Goal: Information Seeking & Learning: Understand process/instructions

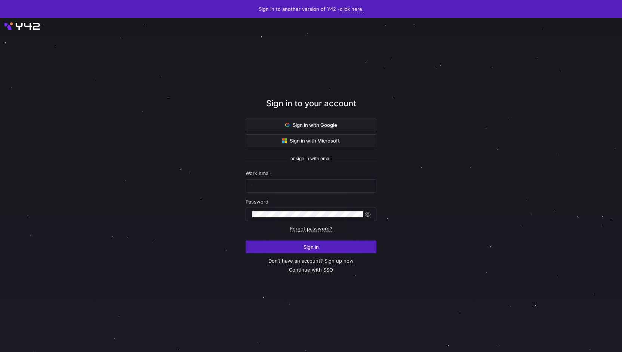
click at [0, 351] on nordpass-portal at bounding box center [0, 352] width 0 height 0
type input "niels.klesper@taod.de"
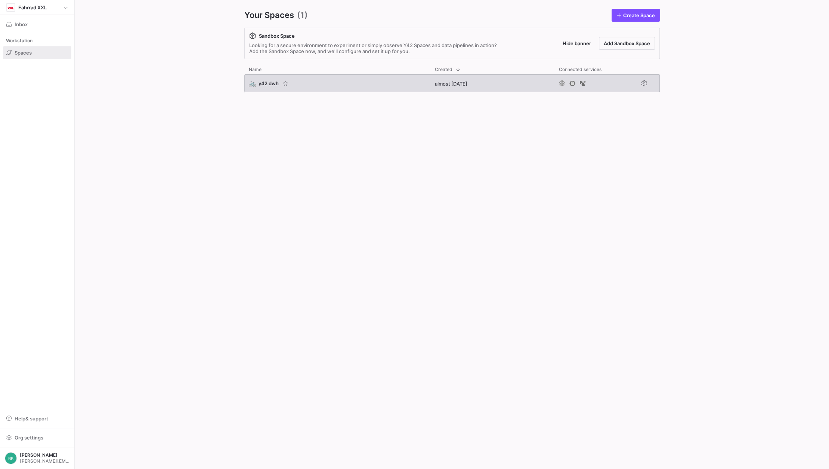
click at [262, 84] on span "y42 dwh" at bounding box center [269, 83] width 20 height 6
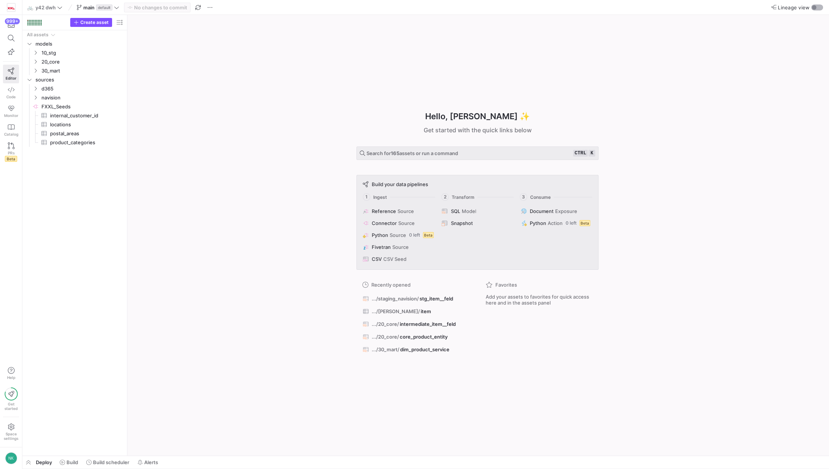
click at [814, 7] on div "button" at bounding box center [814, 7] width 4 height 4
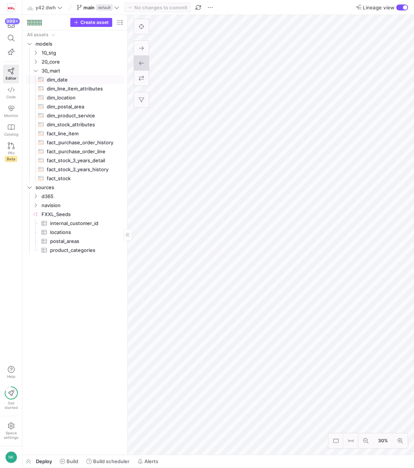
click at [62, 79] on span "dim_date​​​​​​​​​​" at bounding box center [81, 79] width 69 height 9
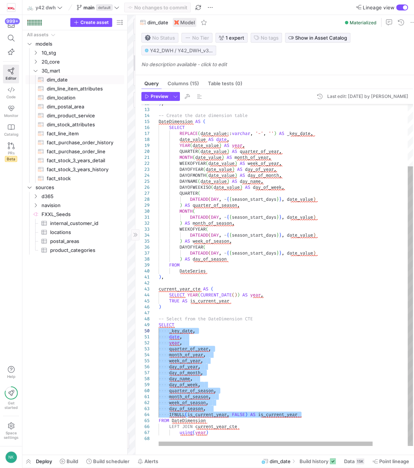
drag, startPoint x: 307, startPoint y: 416, endPoint x: 148, endPoint y: 330, distance: 180.5
click at [158, 330] on div ") , -- Create the date dimension table DateDimension AS ( SELECT REPLACE ( date…" at bounding box center [306, 237] width 296 height 417
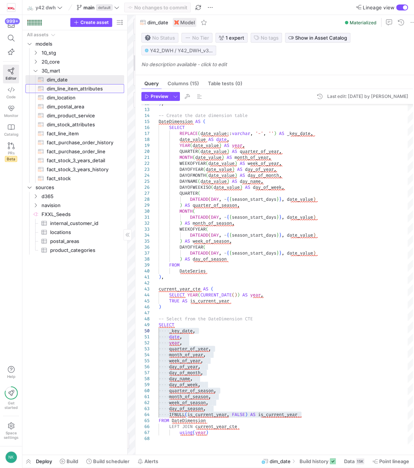
click at [73, 86] on span "dim_line_item_attributes​​​​​​​​​​" at bounding box center [81, 88] width 69 height 9
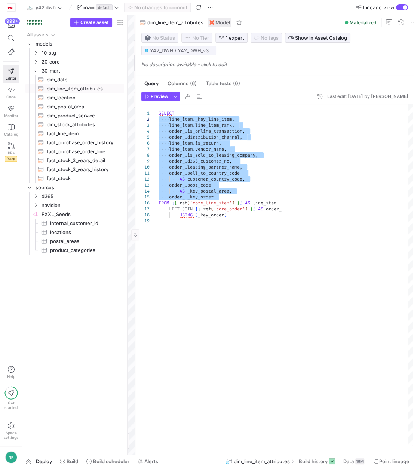
drag, startPoint x: 218, startPoint y: 196, endPoint x: 146, endPoint y: 121, distance: 104.1
click at [158, 121] on div "SELECT line_item . _key_line_item , line_item . line_item_rank , order_ . is_on…" at bounding box center [285, 275] width 254 height 342
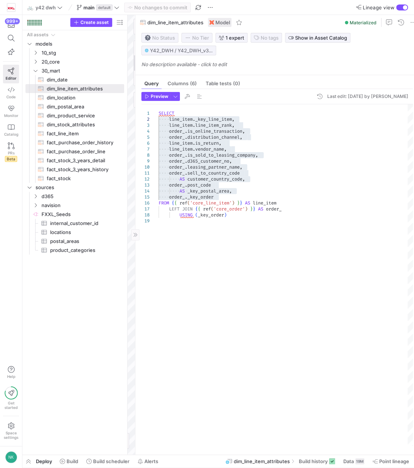
click at [218, 199] on div "SELECT line_item . _key_line_item , line_item . line_item_rank , order_ . is_on…" at bounding box center [285, 275] width 254 height 342
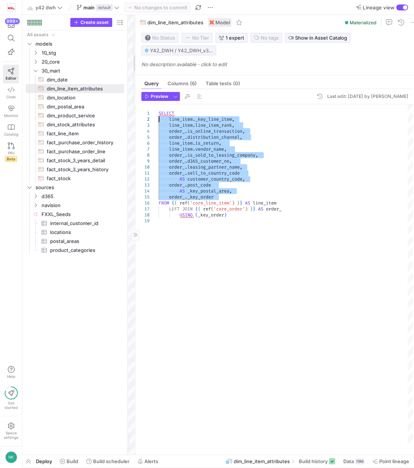
drag, startPoint x: 218, startPoint y: 197, endPoint x: 148, endPoint y: 120, distance: 104.2
click at [158, 120] on div "SELECT line_item . _key_line_item , line_item . line_item_rank , order_ . is_on…" at bounding box center [285, 275] width 254 height 342
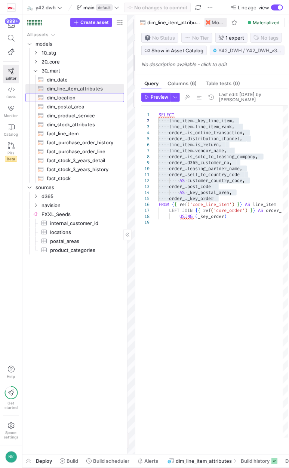
click at [66, 97] on span "dim_location​​​​​​​​​​" at bounding box center [81, 97] width 69 height 9
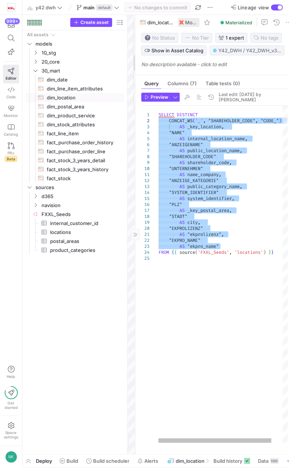
drag, startPoint x: 221, startPoint y: 247, endPoint x: 136, endPoint y: 123, distance: 151.0
click at [158, 123] on div "SELECT DISTINCT CONCAT_WS ( '_' , "SHAREHOLDER_CODE" , "CODE_" ) AS _key_locati…" at bounding box center [229, 274] width 142 height 337
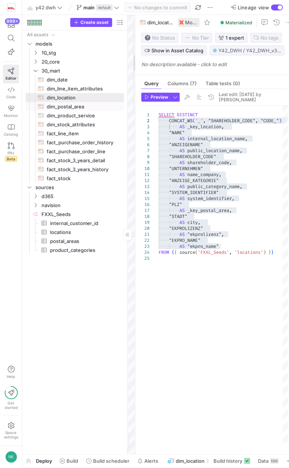
click at [59, 108] on span "dim_postal_area​​​​​​​​​​" at bounding box center [81, 106] width 69 height 9
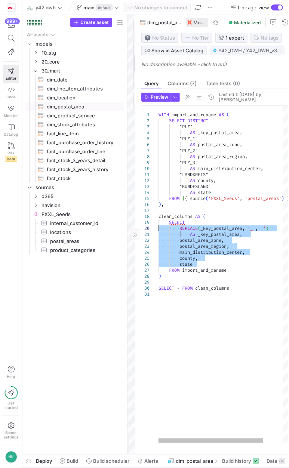
drag, startPoint x: 201, startPoint y: 268, endPoint x: 141, endPoint y: 232, distance: 70.2
click at [158, 232] on div "WITH import_and_rename AS ( SELECT DISTINCT "PLZ" AS _key_postal_area , "PLZ_1"…" at bounding box center [234, 274] width 153 height 337
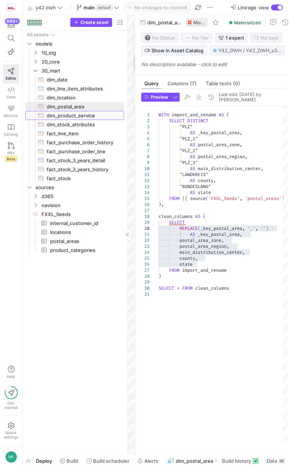
click at [78, 117] on span "dim_product_service​​​​​​​​​​" at bounding box center [81, 115] width 69 height 9
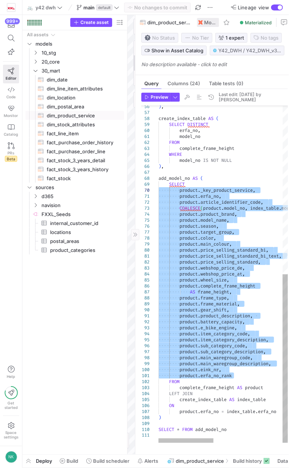
drag, startPoint x: 242, startPoint y: 378, endPoint x: 141, endPoint y: 191, distance: 212.2
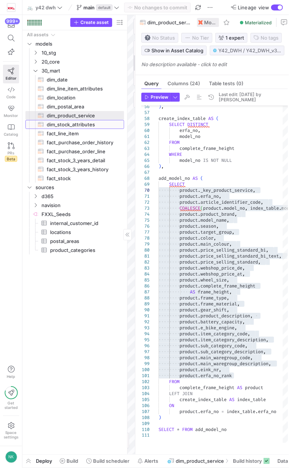
click at [78, 126] on span "dim_stock_attributes​​​​​​​​​​" at bounding box center [81, 124] width 69 height 9
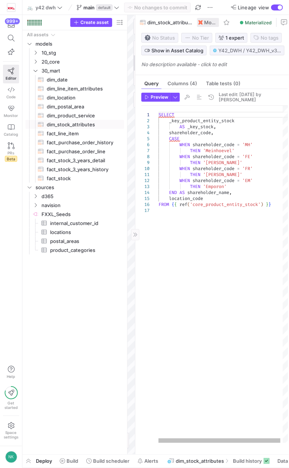
click at [192, 200] on div "SELECT _key_product_entity_stock AS _key_stock , shareholder_code , CASE WHEN s…" at bounding box center [224, 274] width 132 height 337
click at [212, 131] on div "SELECT _key_product_entity_stock AS _key_stock , shareholder_code , CASE WHEN s…" at bounding box center [224, 274] width 132 height 337
click at [199, 138] on div "SELECT _key_product_entity_stock AS _key_stock , shareholder_code , CASE WHEN s…" at bounding box center [224, 274] width 132 height 337
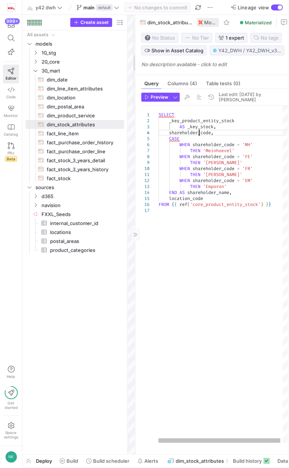
click at [199, 138] on div "SELECT _key_product_entity_stock AS _key_stock , shareholder_code , CASE WHEN s…" at bounding box center [224, 274] width 132 height 337
click at [205, 195] on div "SELECT _key_product_entity_stock AS _key_stock , shareholder_code , CASE WHEN s…" at bounding box center [224, 274] width 132 height 337
click at [192, 202] on div "SELECT _key_product_entity_stock AS _key_stock , shareholder_code , CASE WHEN s…" at bounding box center [224, 274] width 132 height 337
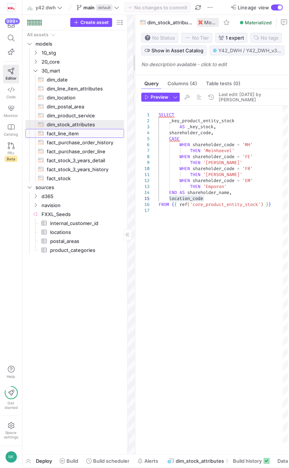
click at [74, 134] on span "fact_line_item​​​​​​​​​​" at bounding box center [81, 133] width 69 height 9
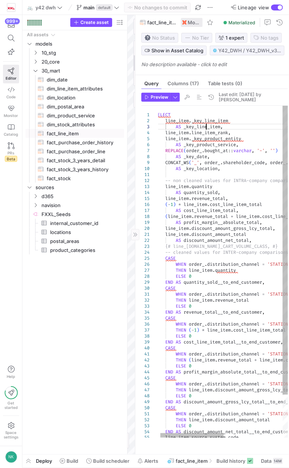
click at [206, 136] on div "AS _key_date , CONCAT_WS ( '_' , order_ . shareholder_code , order_ . location_…" at bounding box center [281, 296] width 253 height 381
click at [210, 141] on div "AS _key_date , CONCAT_WS ( '_' , order_ . shareholder_code , order_ . location_…" at bounding box center [281, 296] width 253 height 381
click at [212, 149] on div "AS _key_date , CONCAT_WS ( '_' , order_ . shareholder_code , order_ . location_…" at bounding box center [281, 296] width 253 height 381
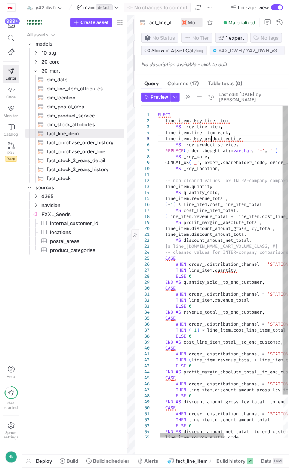
click at [212, 149] on div "AS _key_date , CONCAT_WS ( '_' , order_ . shareholder_code , order_ . location_…" at bounding box center [281, 296] width 253 height 381
click at [208, 152] on div "AS _key_date , CONCAT_WS ( '_' , order_ . shareholder_code , order_ . location_…" at bounding box center [281, 296] width 253 height 381
click at [199, 164] on div "AS _key_date , CONCAT_WS ( '_' , order_ . shareholder_code , order_ . location_…" at bounding box center [281, 296] width 253 height 381
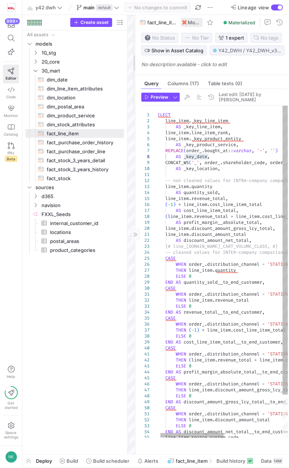
click at [204, 179] on div "AS _key_date , CONCAT_WS ( '_' , order_ . shareholder_code , order_ . location_…" at bounding box center [281, 296] width 253 height 381
click at [199, 200] on div "AS _key_date , CONCAT_WS ( '_' , order_ . shareholder_code , order_ . location_…" at bounding box center [281, 296] width 253 height 381
click at [206, 209] on div "AS _key_date , CONCAT_WS ( '_' , order_ . shareholder_code , order_ . location_…" at bounding box center [281, 296] width 253 height 381
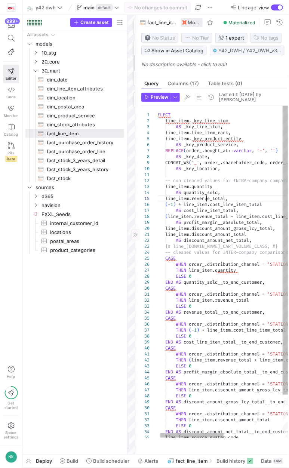
click at [206, 209] on div "AS _key_date , CONCAT_WS ( '_' , order_ . shareholder_code , order_ . location_…" at bounding box center [281, 296] width 253 height 381
click at [206, 204] on div "AS _key_date , CONCAT_WS ( '_' , order_ . shareholder_code , order_ . location_…" at bounding box center [281, 296] width 253 height 381
click at [214, 218] on div "AS _key_date , CONCAT_WS ( '_' , order_ . shareholder_code , order_ . location_…" at bounding box center [281, 296] width 253 height 381
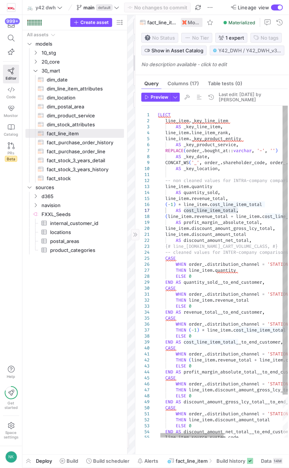
click at [210, 234] on div "AS _key_date , CONCAT_WS ( '_' , order_ . shareholder_code , order_ . location_…" at bounding box center [281, 296] width 253 height 381
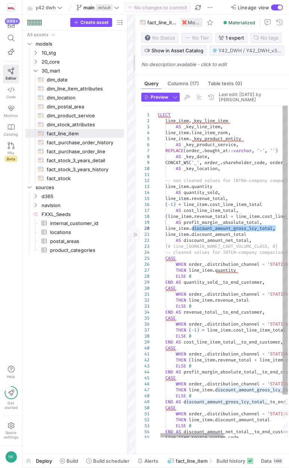
click at [209, 232] on div "AS _key_date , CONCAT_WS ( '_' , order_ . shareholder_code , order_ . location_…" at bounding box center [281, 296] width 253 height 381
click at [224, 237] on div "AS _key_date , CONCAT_WS ( '_' , order_ . shareholder_code , order_ . location_…" at bounding box center [281, 296] width 253 height 381
click at [221, 241] on div "AS _key_date , CONCAT_WS ( '_' , order_ . shareholder_code , order_ . location_…" at bounding box center [281, 296] width 253 height 381
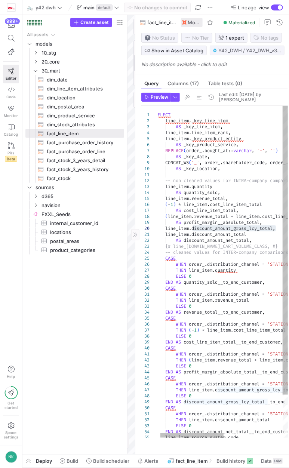
click at [221, 241] on div "AS _key_date , CONCAT_WS ( '_' , order_ . shareholder_code , order_ . location_…" at bounding box center [281, 296] width 253 height 381
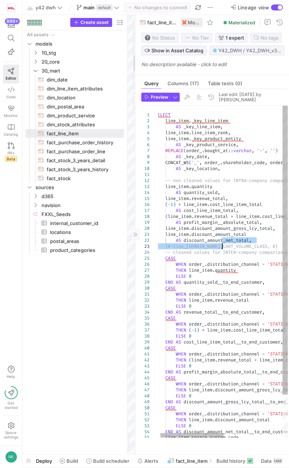
click at [221, 251] on div "AS _key_date , CONCAT_WS ( '_' , order_ . shareholder_code , order_ . location_…" at bounding box center [281, 296] width 253 height 381
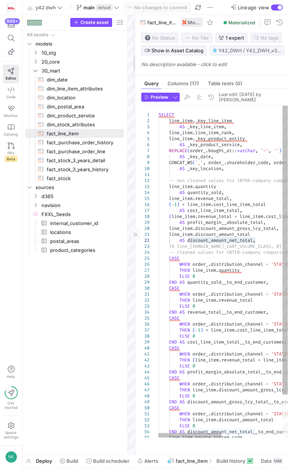
click at [210, 292] on div "AS _key_date , CONCAT_WS ( '_' , order_ . shareholder_code , order_ . location_…" at bounding box center [284, 296] width 253 height 381
click at [217, 322] on div "AS _key_date , CONCAT_WS ( '_' , order_ . shareholder_code , order_ . location_…" at bounding box center [284, 296] width 253 height 381
click at [228, 351] on div "AS _key_date , CONCAT_WS ( '_' , order_ . shareholder_code , order_ . location_…" at bounding box center [284, 296] width 253 height 381
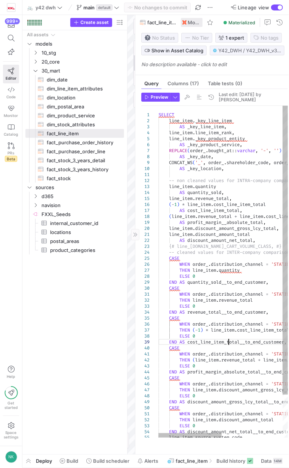
click at [228, 351] on div "AS _key_date , CONCAT_WS ( '_' , order_ . shareholder_code , order_ . location_…" at bounding box center [284, 296] width 253 height 381
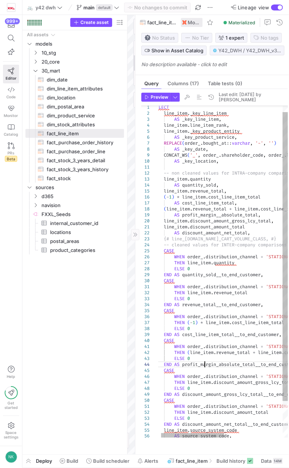
click at [203, 372] on div "AS _key_date , CONCAT_WS ( '_' , order_ . shareholder_code , order_ . location_…" at bounding box center [279, 288] width 253 height 381
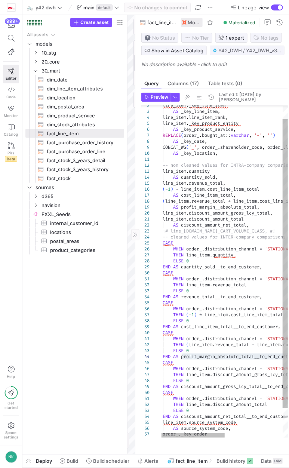
click at [202, 395] on div "AS _key_date , CONCAT_WS ( '_' , order_ . shareholder_code , order_ . location_…" at bounding box center [278, 280] width 253 height 381
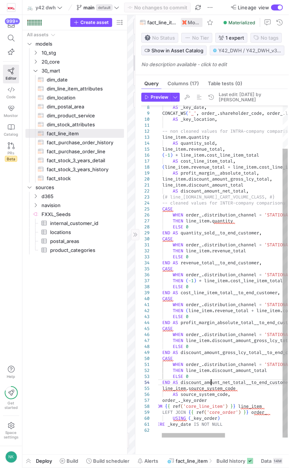
click at [211, 388] on div "AS _key_date , CONCAT_WS ( '_' , order_ . shareholder_code , order_ . location_…" at bounding box center [278, 246] width 253 height 381
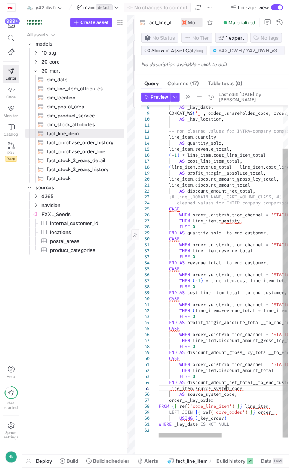
click at [227, 397] on div "AS _key_date , CONCAT_WS ( '_' , order_ . shareholder_code , order_ . location_…" at bounding box center [284, 246] width 253 height 381
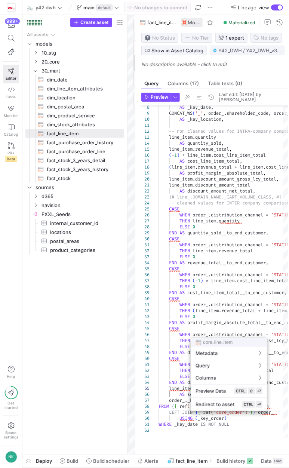
click at [162, 401] on div at bounding box center [144, 234] width 289 height 468
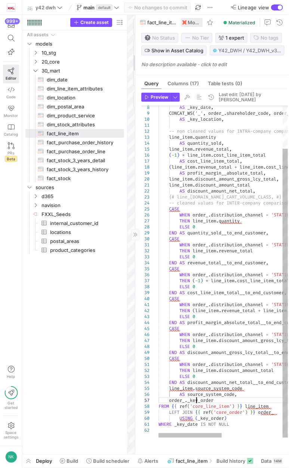
click at [196, 407] on div "AS _key_date , CONCAT_WS ( '_' , order_ . shareholder_code , order_ . location_…" at bounding box center [284, 246] width 253 height 381
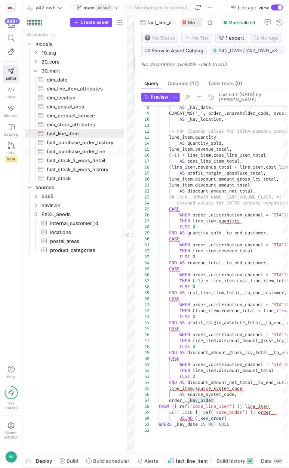
click at [85, 154] on span "fact_purchase_order_line​​​​​​​​​​" at bounding box center [81, 151] width 69 height 9
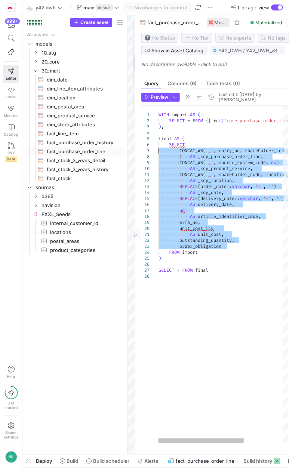
drag, startPoint x: 226, startPoint y: 250, endPoint x: 141, endPoint y: 154, distance: 128.7
click at [158, 154] on div "WITH import AS ( SELECT * FROM { { ref ( 'core_purchase_order_line' ) } } ) , f…" at bounding box center [252, 274] width 188 height 337
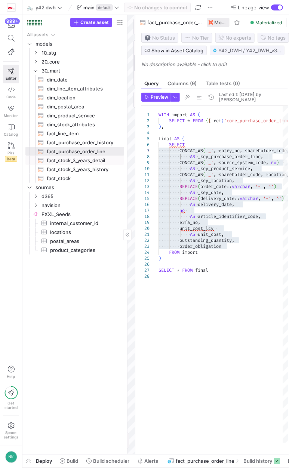
click at [90, 162] on span "fact_stock_3_years_detail​​​​​​​​​​" at bounding box center [81, 160] width 69 height 9
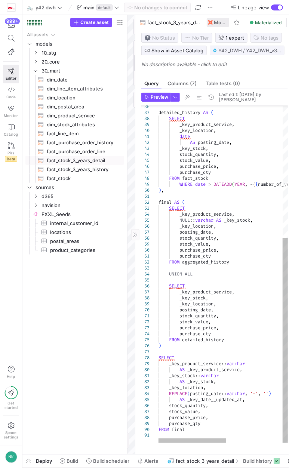
click at [213, 374] on div "detailed_history AS ( SELECT _key_product_service , _key_location , date AS pos…" at bounding box center [276, 165] width 237 height 555
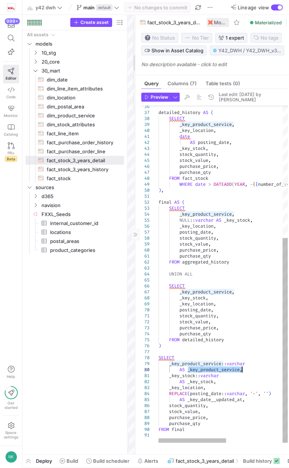
click at [213, 374] on div "detailed_history AS ( SELECT _key_product_service , _key_location , date AS pos…" at bounding box center [276, 165] width 237 height 555
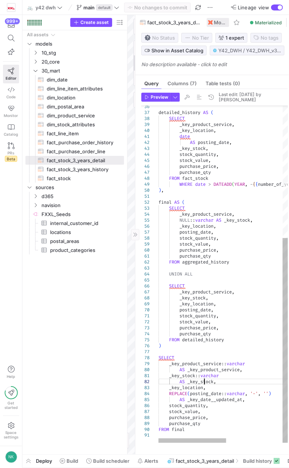
click at [203, 382] on div "detailed_history AS ( SELECT _key_product_service , _key_location , date AS pos…" at bounding box center [276, 165] width 237 height 555
click at [197, 392] on div "detailed_history AS ( SELECT _key_product_service , _key_location , date AS pos…" at bounding box center [276, 165] width 237 height 555
click at [208, 403] on div "detailed_history AS ( SELECT _key_product_service , _key_location , date AS pos…" at bounding box center [276, 165] width 237 height 555
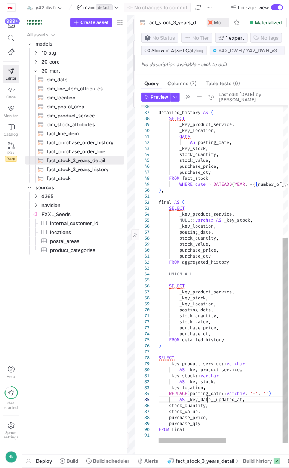
click at [208, 403] on div "detailed_history AS ( SELECT _key_product_service , _key_location , date AS pos…" at bounding box center [276, 165] width 237 height 555
click at [177, 410] on div "detailed_history AS ( SELECT _key_product_service , _key_location , date AS pos…" at bounding box center [276, 165] width 237 height 555
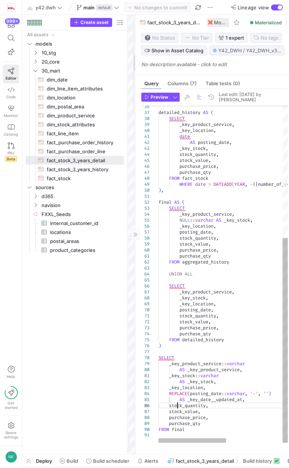
click at [177, 410] on div "detailed_history AS ( SELECT _key_product_service , _key_location , date AS pos…" at bounding box center [276, 165] width 237 height 555
click at [174, 412] on div "detailed_history AS ( SELECT _key_product_service , _key_location , date AS pos…" at bounding box center [276, 165] width 237 height 555
click at [194, 418] on div "detailed_history AS ( SELECT _key_product_service , _key_location , date AS pos…" at bounding box center [276, 165] width 237 height 555
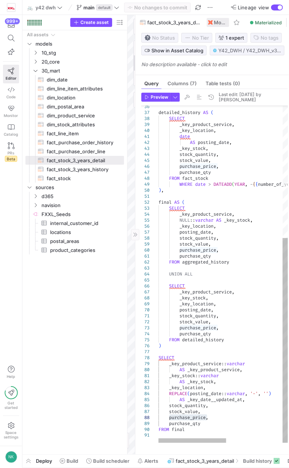
click at [192, 429] on div "detailed_history AS ( SELECT _key_product_service , _key_location , date AS pos…" at bounding box center [276, 165] width 237 height 555
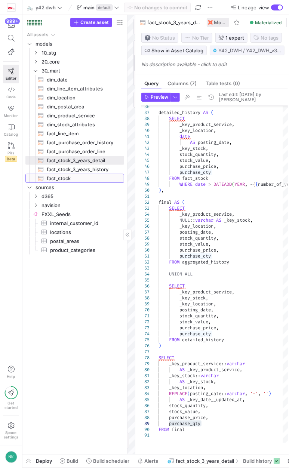
click at [67, 177] on span "fact_stock​​​​​​​​​​" at bounding box center [81, 178] width 69 height 9
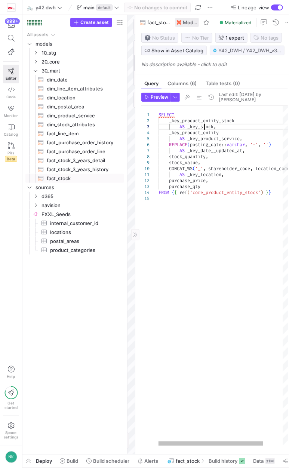
click at [204, 127] on div "SELECT _key_product_entity_stock AS _key_stock , _key_product_entity AS _key_pr…" at bounding box center [234, 276] width 153 height 340
click at [209, 139] on div "SELECT _key_product_entity_stock AS _key_stock , _key_product_entity AS _key_pr…" at bounding box center [234, 276] width 153 height 340
click at [209, 152] on div "SELECT _key_product_entity_stock AS _key_stock , _key_product_entity AS _key_pr…" at bounding box center [234, 276] width 153 height 340
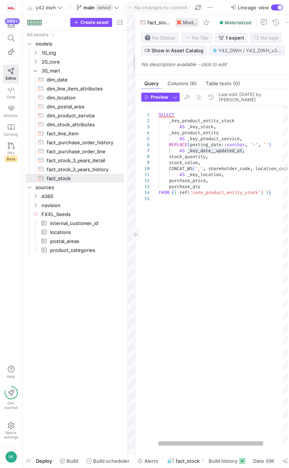
click at [194, 157] on div "SELECT _key_product_entity_stock AS _key_stock , _key_product_entity AS _key_pr…" at bounding box center [234, 276] width 153 height 340
click at [187, 161] on div "SELECT _key_product_entity_stock AS _key_stock , _key_product_entity AS _key_pr…" at bounding box center [234, 276] width 153 height 340
type textarea "AS _key_location, purchase_price, purchase_qty FROM {{ ref('core_product_entity…"
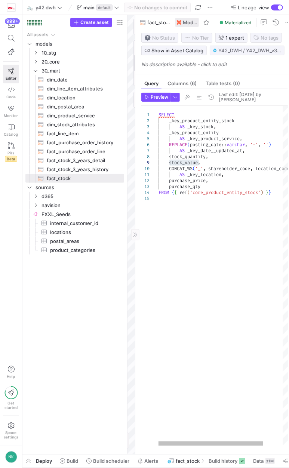
click at [199, 175] on div "SELECT _key_product_entity_stock AS _key_stock , _key_product_entity AS _key_pr…" at bounding box center [234, 276] width 153 height 340
click at [183, 181] on div "SELECT _key_product_entity_stock AS _key_stock , _key_product_entity AS _key_pr…" at bounding box center [234, 276] width 153 height 340
click at [183, 184] on div "SELECT _key_product_entity_stock AS _key_stock , _key_product_entity AS _key_pr…" at bounding box center [234, 276] width 153 height 340
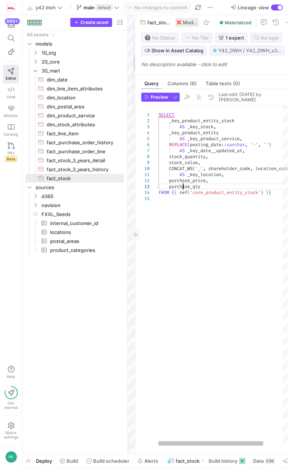
click at [183, 184] on div "SELECT _key_product_entity_stock AS _key_stock , _key_product_entity AS _key_pr…" at bounding box center [234, 276] width 153 height 340
